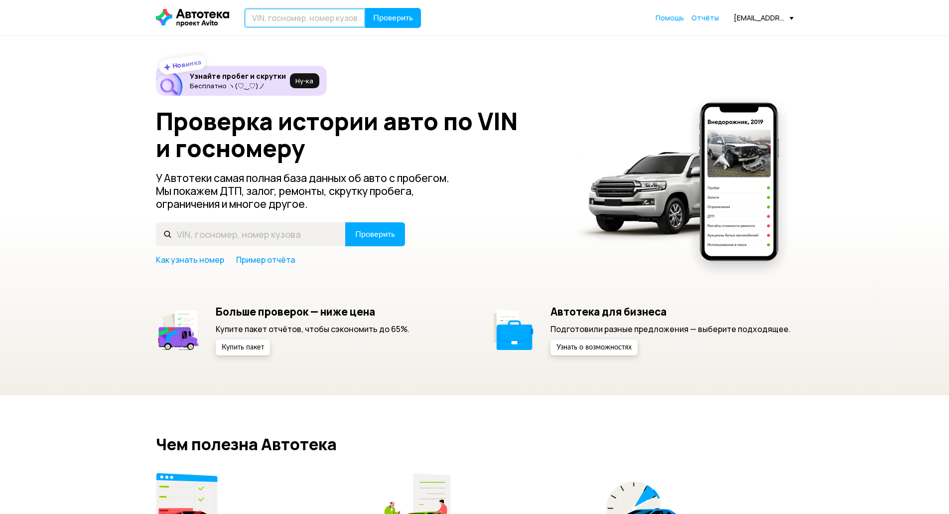
paste input "[VEHICLE_IDENTIFICATION_NUMBER]"
type input "[VEHICLE_IDENTIFICATION_NUMBER]"
click at [394, 19] on span "Проверить" at bounding box center [393, 18] width 40 height 8
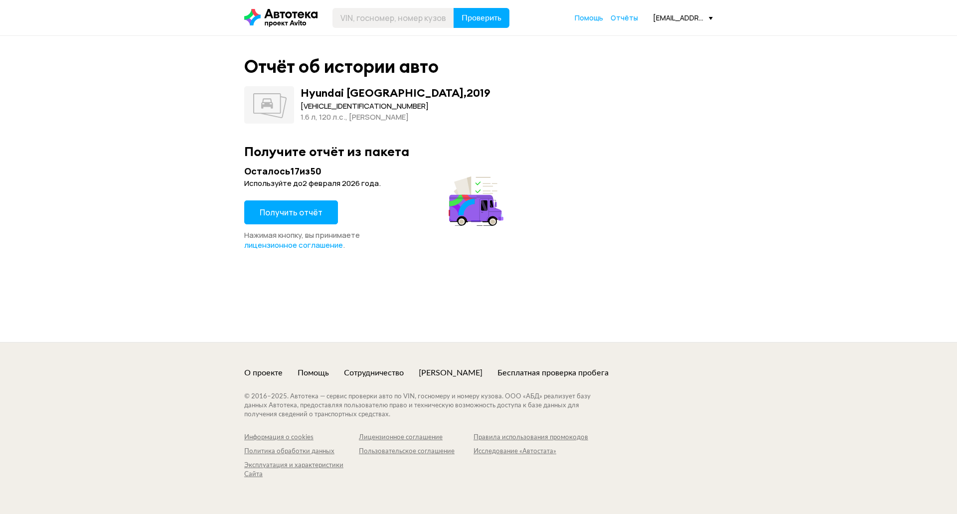
click at [301, 219] on button "Получить отчёт" at bounding box center [291, 212] width 94 height 24
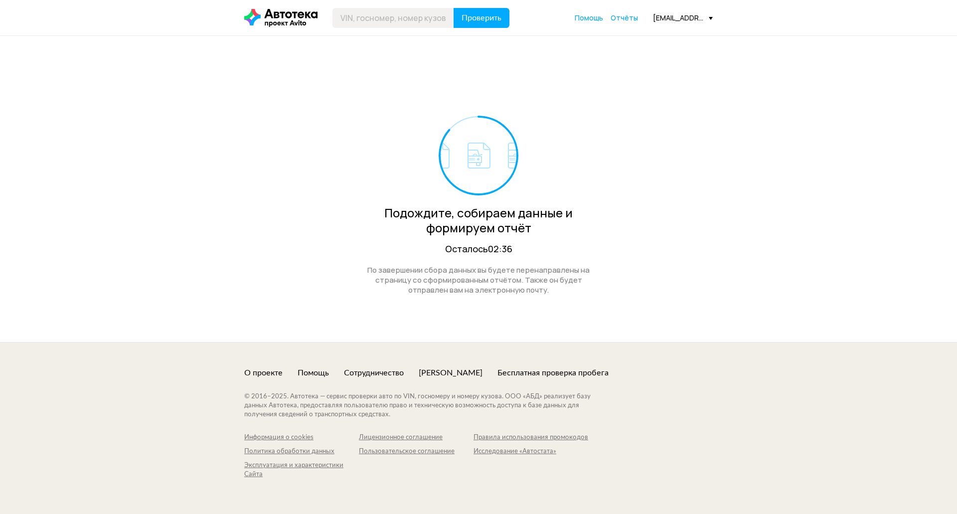
click at [636, 156] on div "Подождите, собираем данные и формируем отчёт Осталось 02:36 По завершении сбора…" at bounding box center [478, 179] width 469 height 287
click at [639, 185] on div "Подождите, собираем данные и формируем отчёт Осталось 02:30 По завершении сбора…" at bounding box center [478, 179] width 469 height 287
click at [641, 162] on div "Подождите, собираем данные и формируем отчёт Осталось 02:28 По завершении сбора…" at bounding box center [478, 179] width 469 height 287
click at [487, 100] on div "Подождите, собираем данные и формируем отчёт Осталось 02:26 По завершении сбора…" at bounding box center [478, 179] width 469 height 287
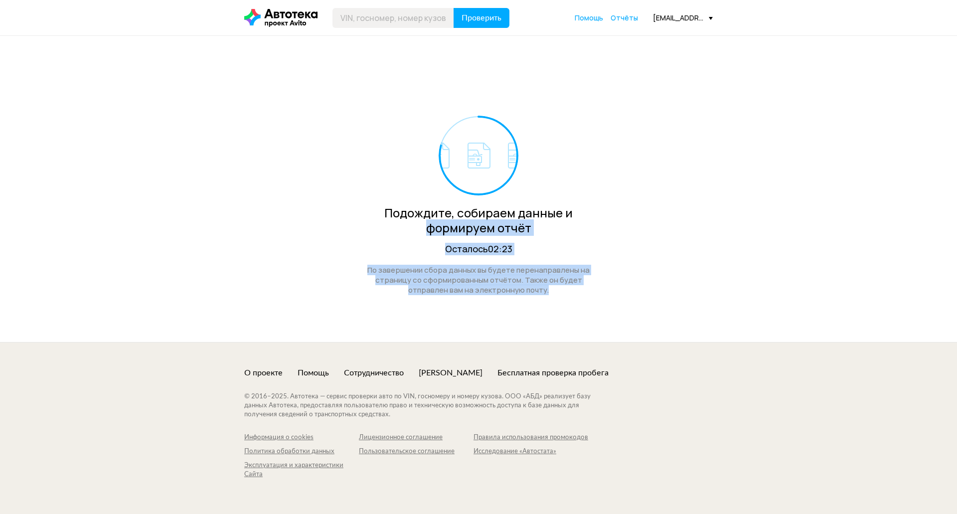
drag, startPoint x: 537, startPoint y: 286, endPoint x: 345, endPoint y: 225, distance: 201.1
click at [345, 225] on div "Подождите, собираем данные и формируем отчёт Осталось 02:23 По завершении сбора…" at bounding box center [478, 179] width 469 height 287
click at [739, 287] on div "Подождите, собираем данные и формируем отчёт Осталось 02:21 По завершении сбора…" at bounding box center [478, 189] width 957 height 306
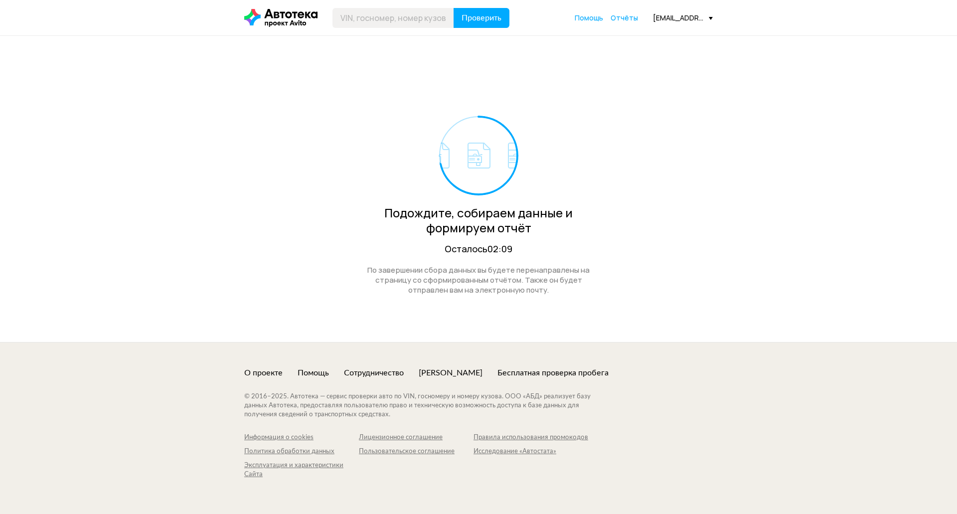
click at [724, 318] on div "Подождите, собираем данные и формируем отчёт Осталось 02:09 По завершении сбора…" at bounding box center [478, 189] width 957 height 306
click at [478, 70] on div "Подождите, собираем данные и формируем отчёт Осталось 01:47 По завершении сбора…" at bounding box center [478, 179] width 469 height 287
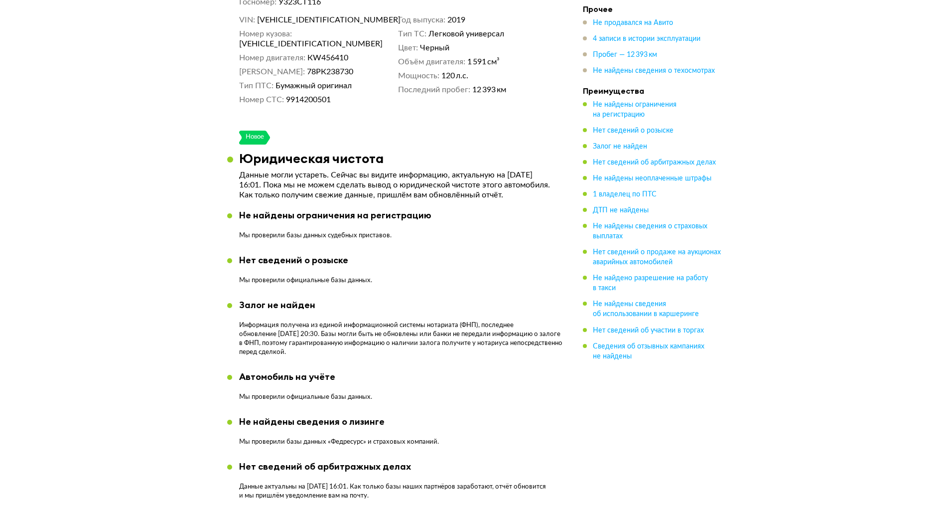
scroll to position [349, 0]
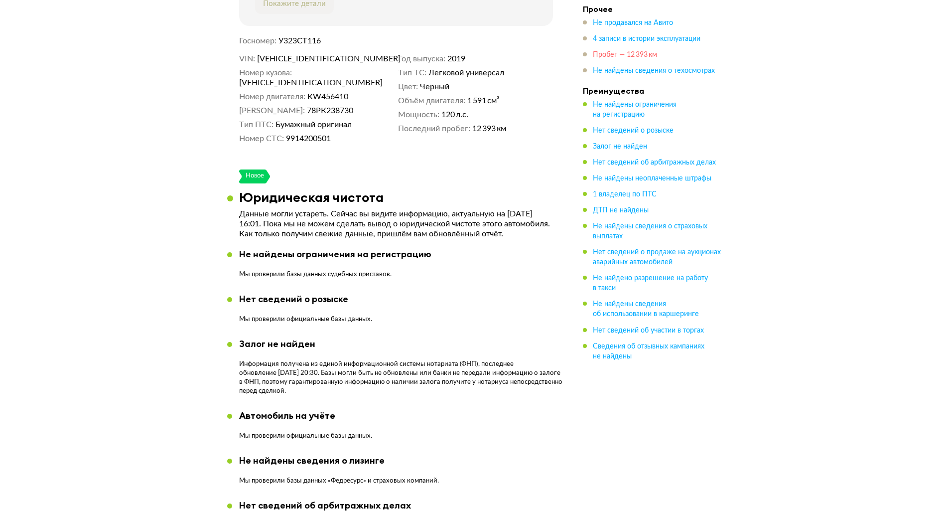
click at [640, 58] on span "Пробег — 12 393 км" at bounding box center [625, 54] width 64 height 7
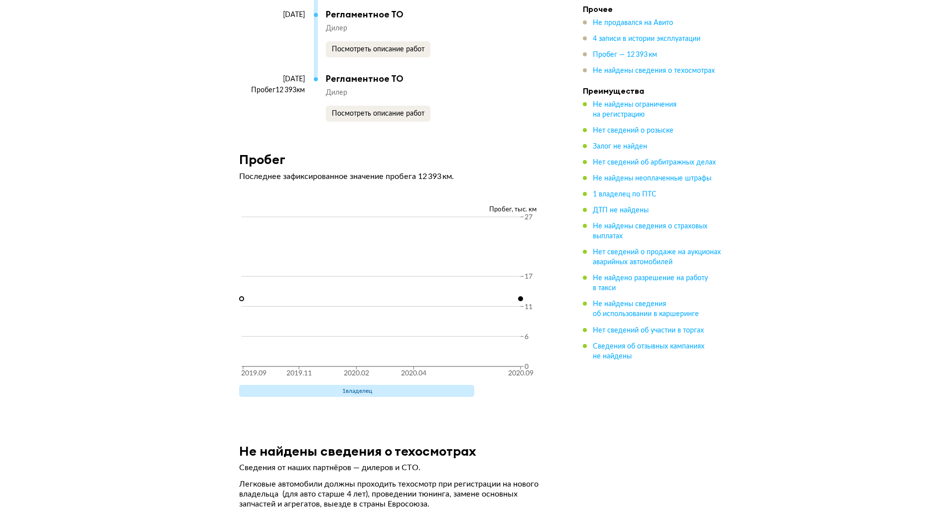
scroll to position [1833, 0]
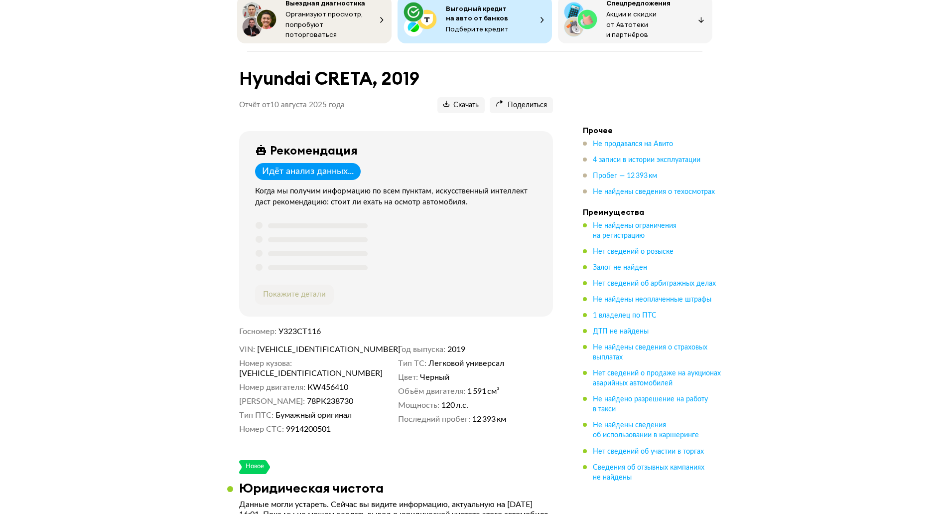
scroll to position [0, 0]
